Goal: Transaction & Acquisition: Download file/media

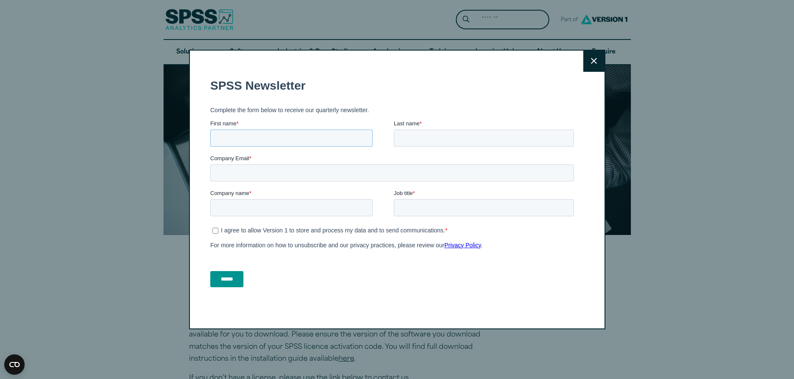
click at [313, 136] on input "First name *" at bounding box center [291, 137] width 162 height 17
click at [259, 139] on input "First name *" at bounding box center [291, 137] width 162 height 17
click at [599, 61] on button "Close" at bounding box center [593, 61] width 21 height 21
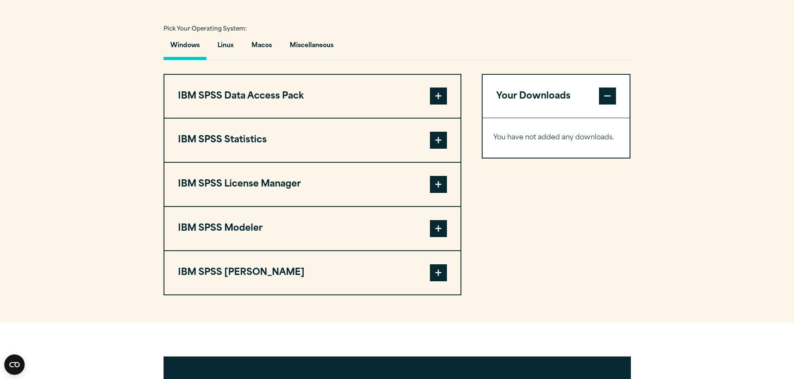
scroll to position [607, 0]
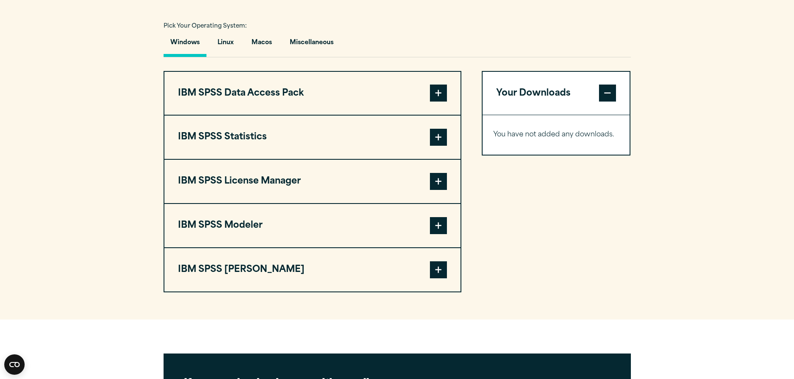
click at [288, 149] on button "IBM SPSS Statistics" at bounding box center [312, 137] width 296 height 43
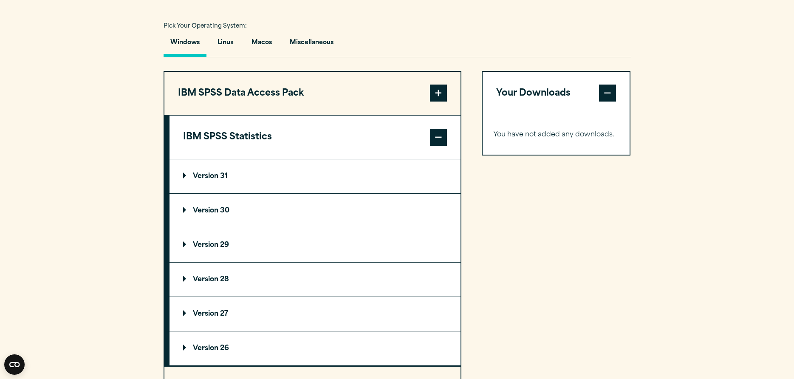
click at [271, 228] on summary "Version 30" at bounding box center [314, 211] width 291 height 34
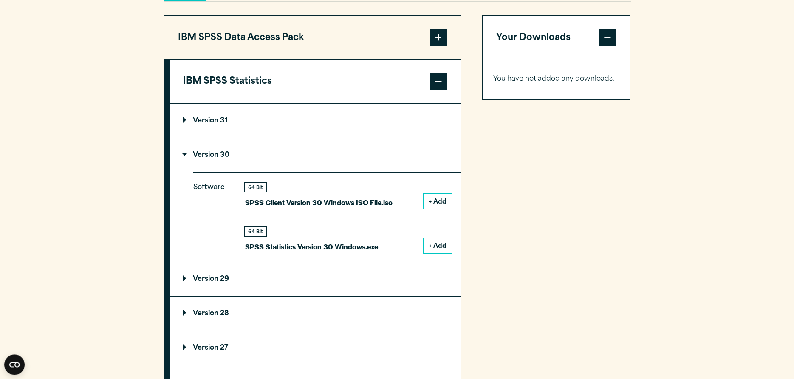
scroll to position [693, 0]
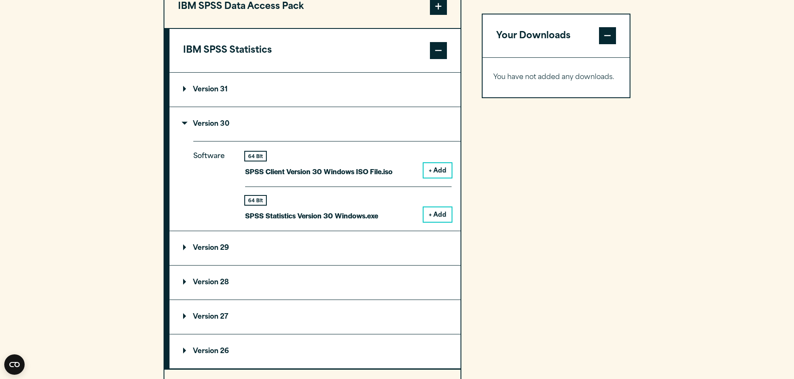
click at [440, 222] on button "+ Add" at bounding box center [437, 214] width 28 height 14
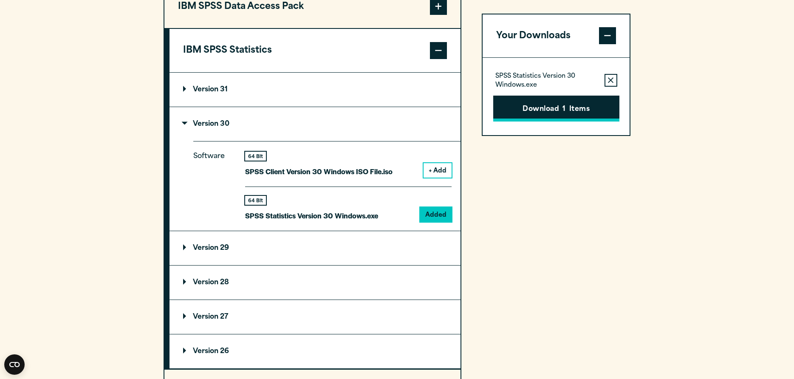
click at [558, 109] on button "Download 1 Items" at bounding box center [556, 109] width 126 height 26
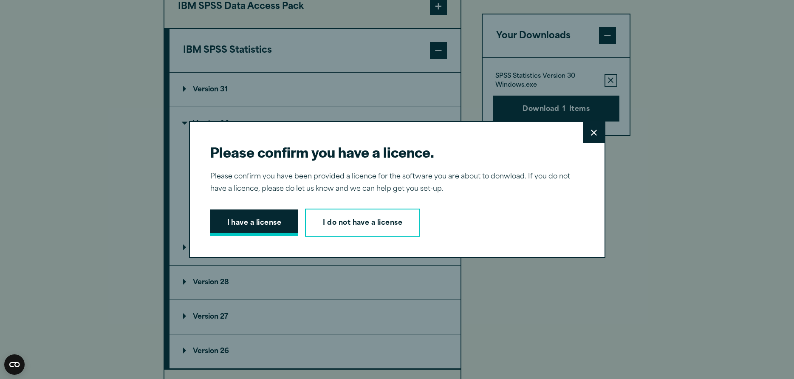
click at [266, 221] on button "I have a license" at bounding box center [254, 222] width 88 height 26
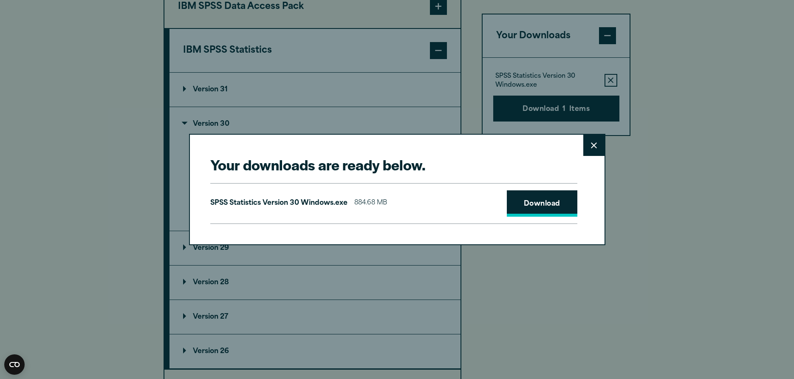
click at [553, 209] on link "Download" at bounding box center [542, 203] width 71 height 26
